Goal: Task Accomplishment & Management: Use online tool/utility

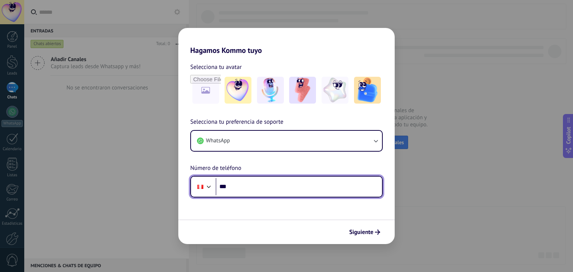
click at [237, 191] on input "***" at bounding box center [299, 186] width 166 height 17
type input "**********"
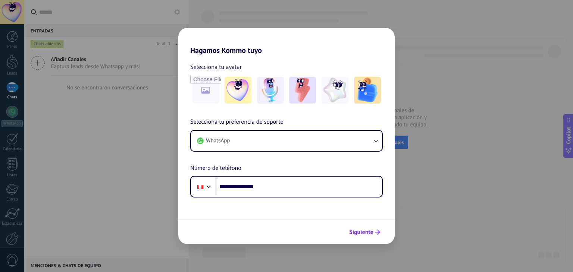
click at [365, 232] on span "Siguiente" at bounding box center [361, 232] width 24 height 5
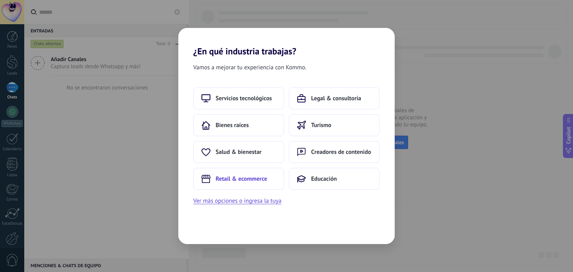
click at [254, 177] on span "Retail & ecommerce" at bounding box center [241, 178] width 51 height 7
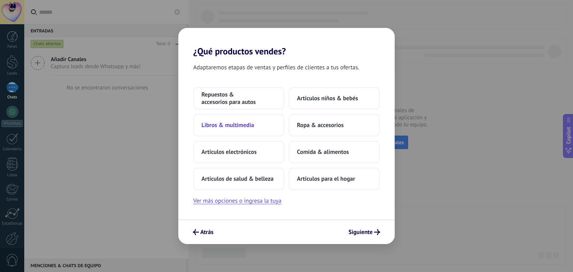
click at [237, 127] on span "Libros & multimedia" at bounding box center [227, 125] width 53 height 7
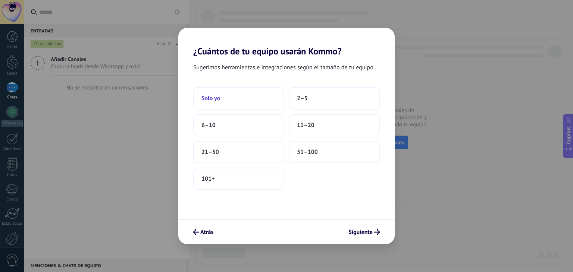
click at [236, 100] on button "Solo yo" at bounding box center [238, 98] width 91 height 22
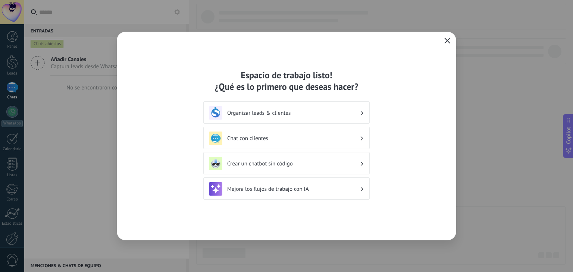
click at [447, 39] on icon "button" at bounding box center [447, 41] width 6 height 6
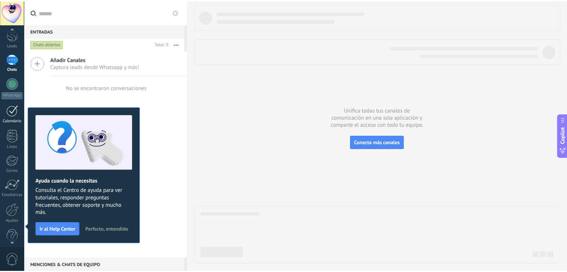
scroll to position [38, 0]
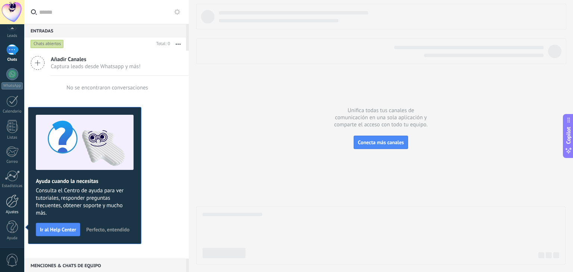
click at [15, 202] on div at bounding box center [12, 201] width 13 height 13
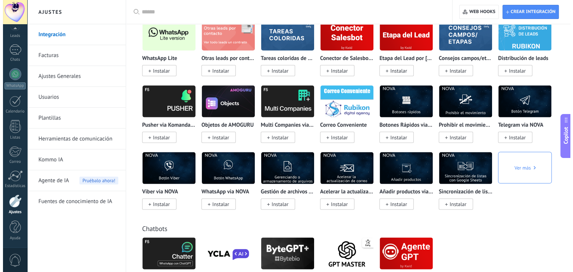
scroll to position [1566, 0]
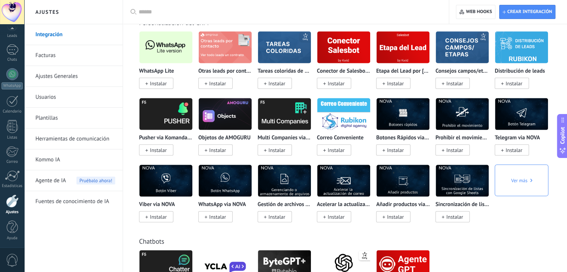
click at [161, 87] on span "Instalar" at bounding box center [158, 83] width 17 height 7
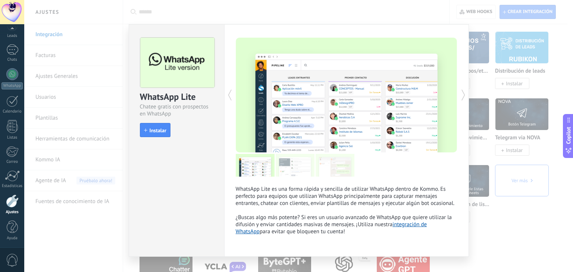
scroll to position [13, 0]
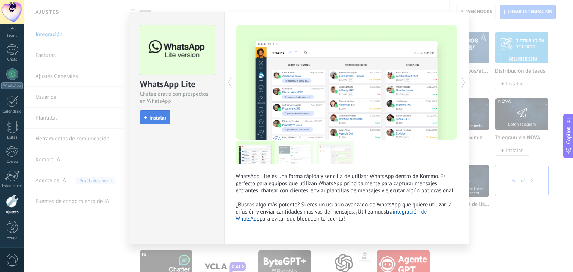
click at [154, 115] on span "Instalar" at bounding box center [158, 117] width 17 height 5
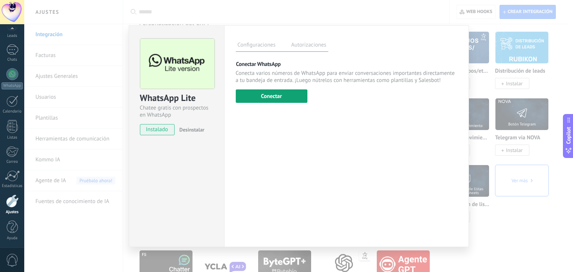
click at [269, 94] on button "Conectar" at bounding box center [272, 95] width 72 height 13
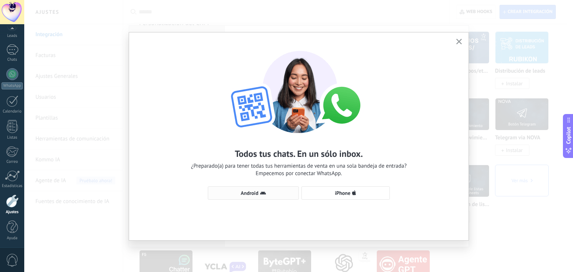
click at [255, 194] on span "Android" at bounding box center [250, 193] width 18 height 5
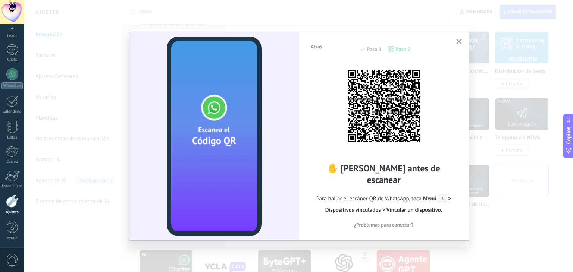
click at [450, 195] on span "Menú > Dispositivos vinculados > Vincular un dispositivo." at bounding box center [388, 204] width 126 height 18
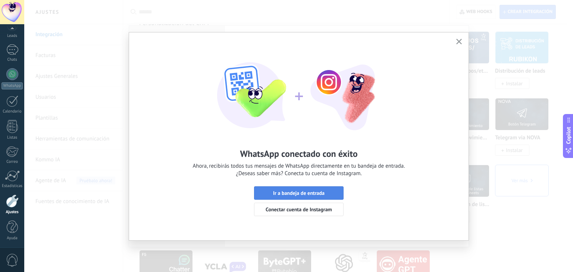
click at [295, 192] on span "Ir a bandeja de entrada" at bounding box center [298, 193] width 51 height 5
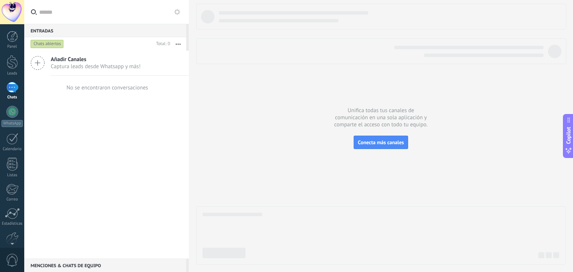
click at [14, 89] on div at bounding box center [12, 87] width 12 height 11
click at [177, 12] on icon at bounding box center [177, 12] width 6 height 6
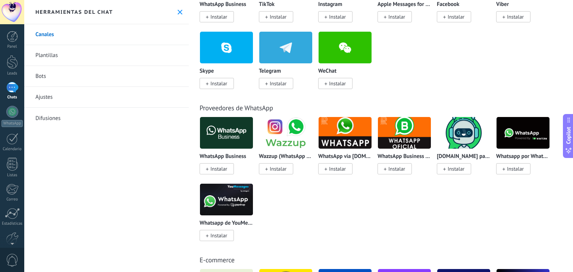
scroll to position [186, 0]
